Goal: Task Accomplishment & Management: Complete application form

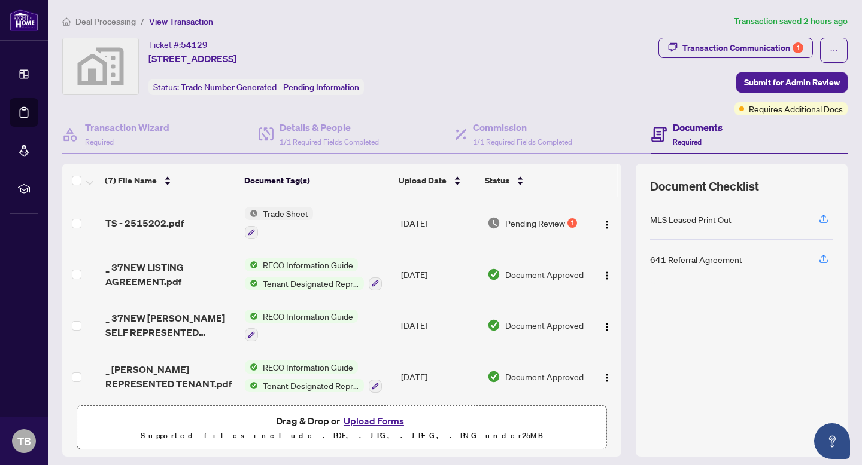
click at [171, 217] on span "TS - 2515202.pdf" at bounding box center [144, 223] width 78 height 14
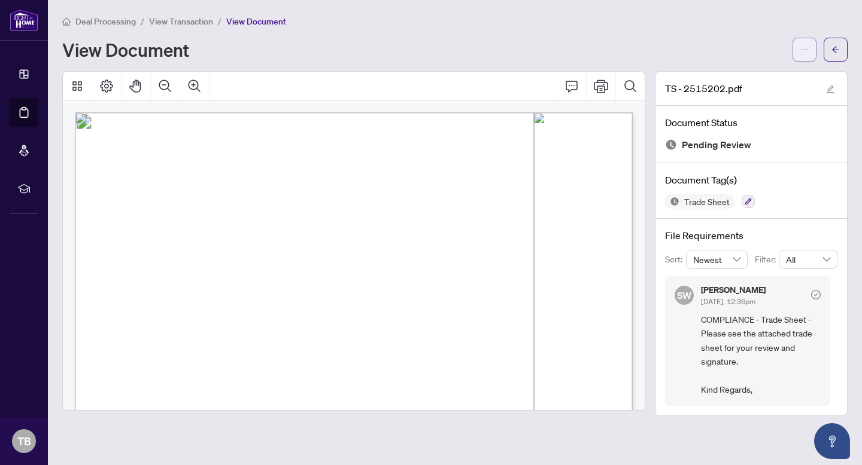
click at [811, 45] on button "button" at bounding box center [804, 50] width 24 height 24
click at [740, 80] on span "Download" at bounding box center [761, 75] width 91 height 13
click at [836, 45] on icon "arrow-left" at bounding box center [835, 49] width 8 height 8
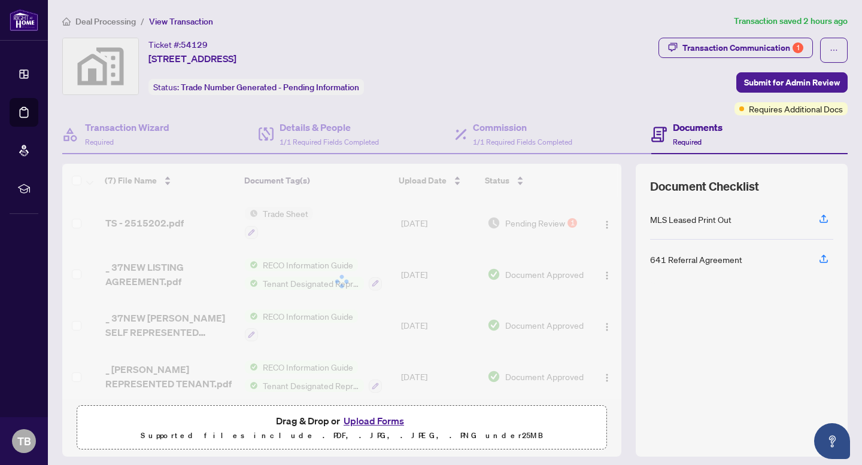
click at [381, 415] on button "Upload Forms" at bounding box center [374, 421] width 68 height 16
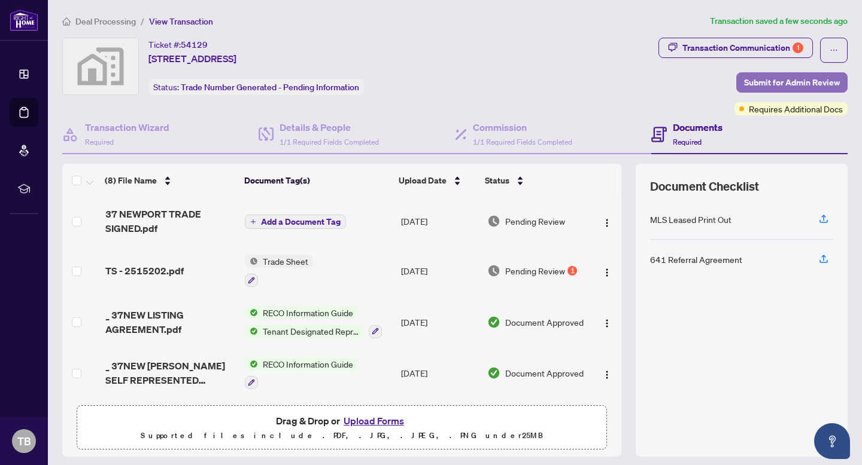
click at [774, 80] on span "Submit for Admin Review" at bounding box center [792, 82] width 96 height 19
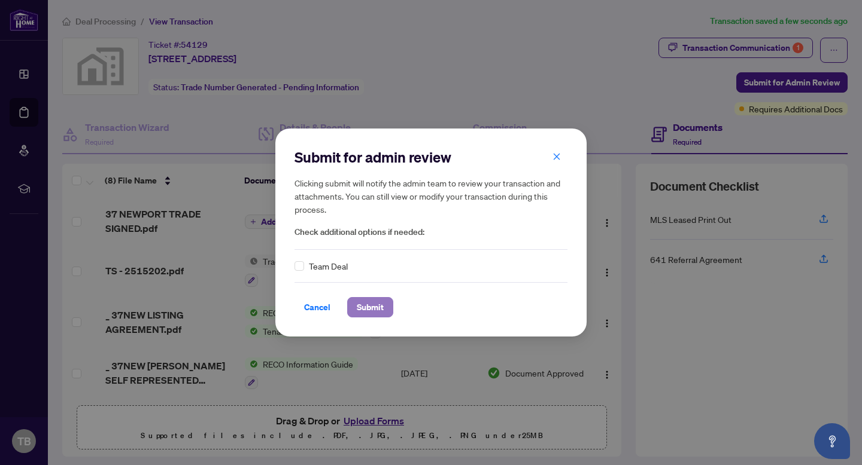
click at [368, 309] on span "Submit" at bounding box center [370, 307] width 27 height 19
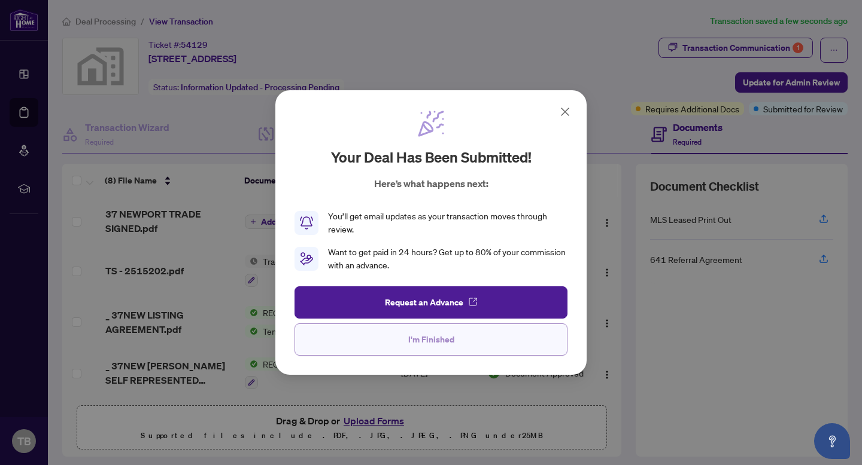
click at [430, 342] on span "I'm Finished" at bounding box center [431, 339] width 46 height 19
